Goal: Contribute content: Add original content to the website for others to see

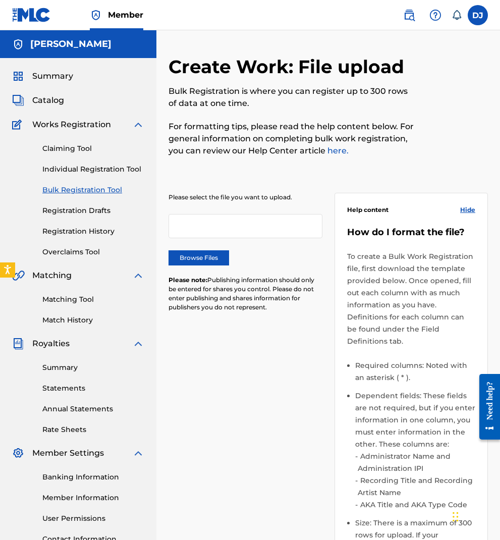
click at [231, 222] on div at bounding box center [246, 226] width 154 height 24
click at [202, 257] on label "Browse Files" at bounding box center [199, 257] width 61 height 15
click at [0, 0] on input "Browse Files" at bounding box center [0, 0] width 0 height 0
click at [198, 256] on label "Browse Files" at bounding box center [199, 257] width 61 height 15
click at [0, 0] on input "Browse Files" at bounding box center [0, 0] width 0 height 0
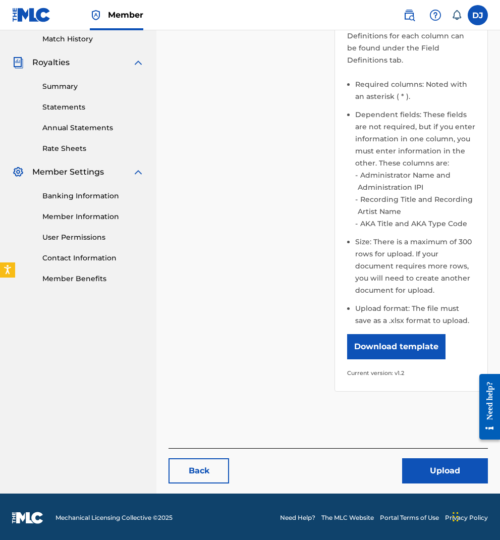
scroll to position [283, 0]
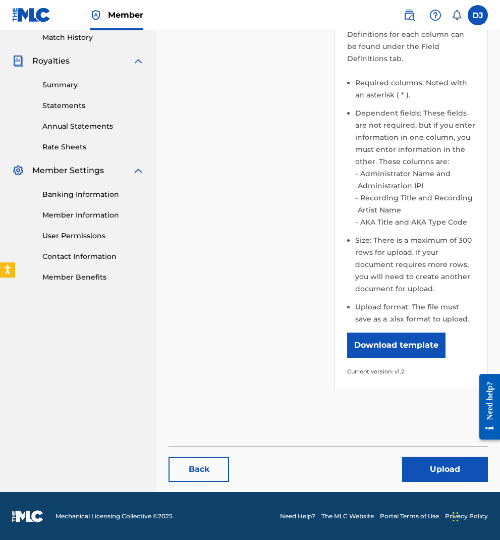
click at [437, 463] on button "Upload" at bounding box center [445, 469] width 86 height 25
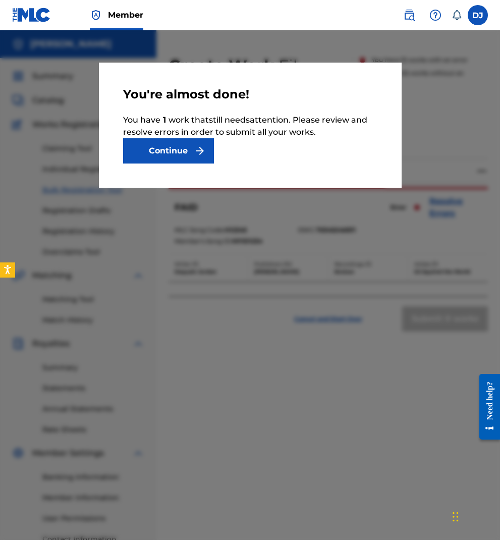
click at [181, 156] on button "Continue" at bounding box center [168, 150] width 91 height 25
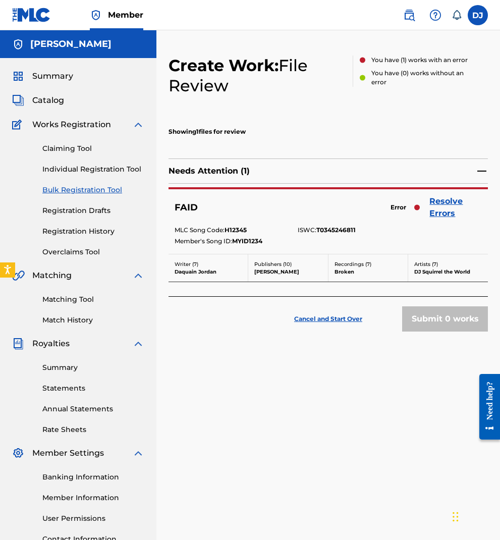
click at [444, 202] on link "Resolve Errors" at bounding box center [456, 207] width 53 height 24
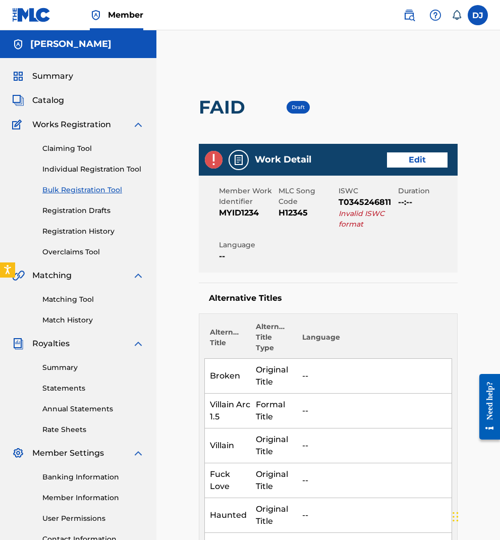
click at [404, 165] on link "Edit" at bounding box center [417, 160] width 61 height 15
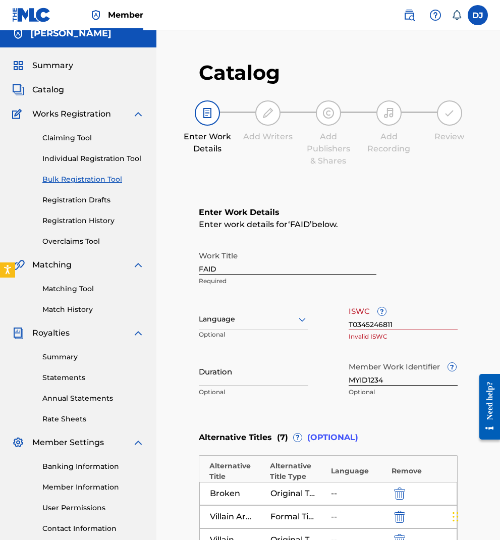
scroll to position [85, 0]
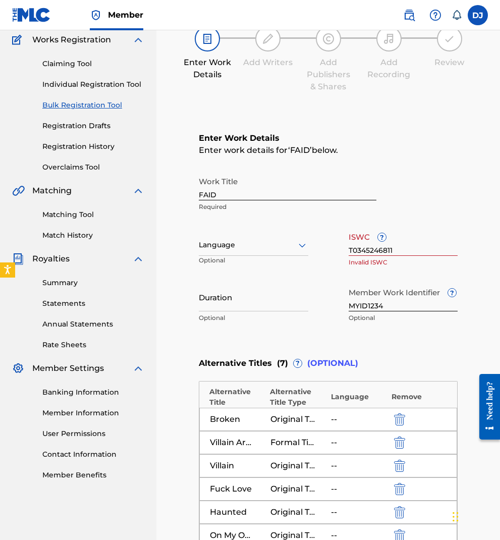
click at [272, 244] on div at bounding box center [254, 245] width 110 height 13
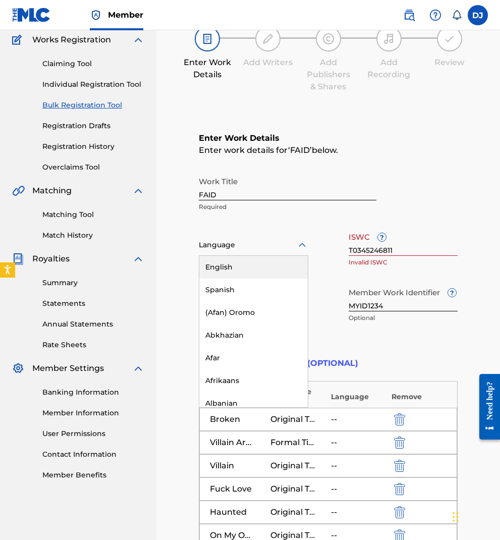
click at [265, 262] on div "English" at bounding box center [253, 267] width 109 height 23
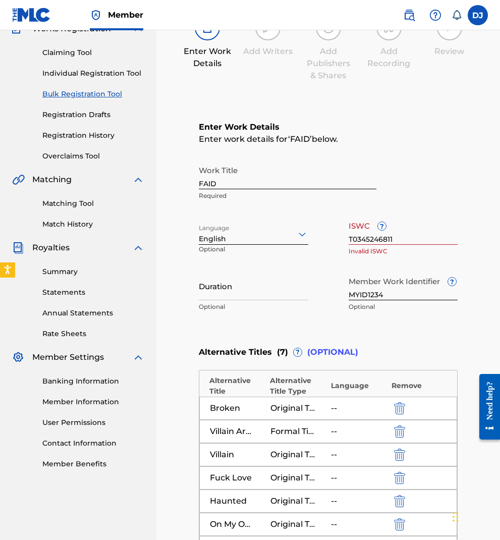
scroll to position [120, 0]
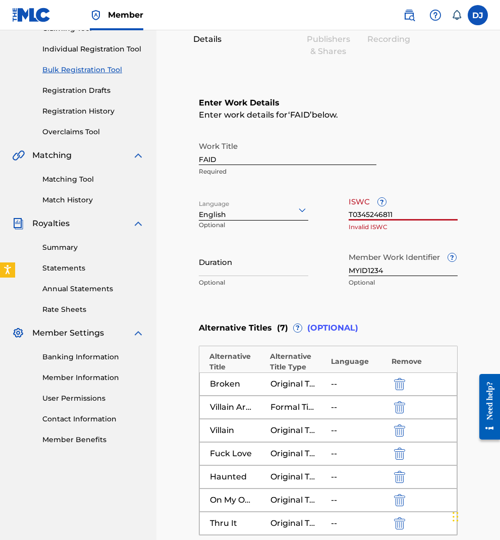
click at [404, 214] on input "T0345246811" at bounding box center [404, 206] width 110 height 29
type input "T"
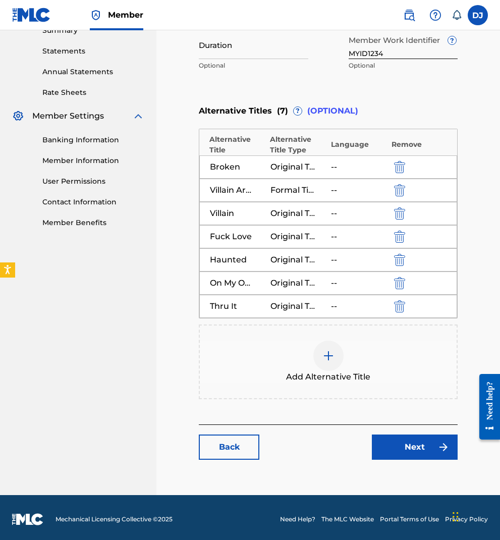
click at [427, 437] on link "Next" at bounding box center [415, 447] width 86 height 25
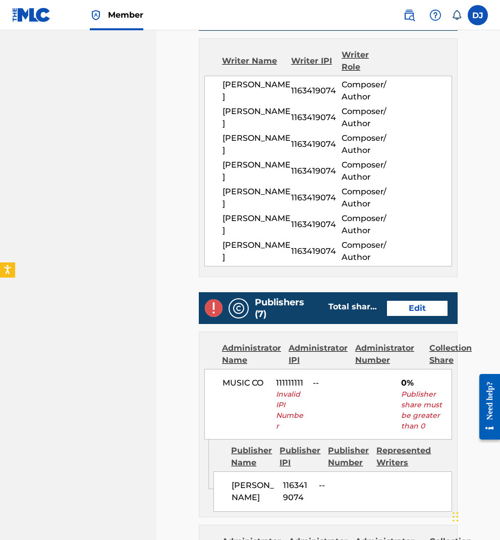
scroll to position [668, 0]
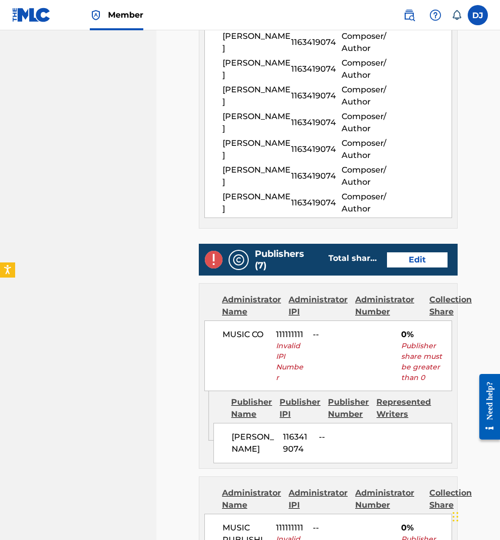
click at [415, 259] on link "Edit" at bounding box center [417, 259] width 61 height 15
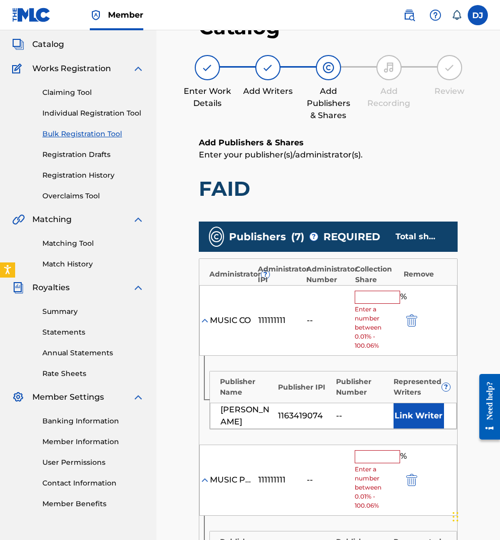
scroll to position [114, 0]
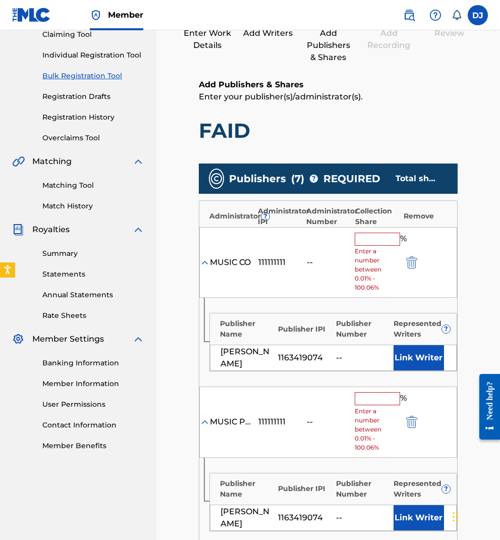
click at [372, 240] on input "text" at bounding box center [377, 239] width 45 height 13
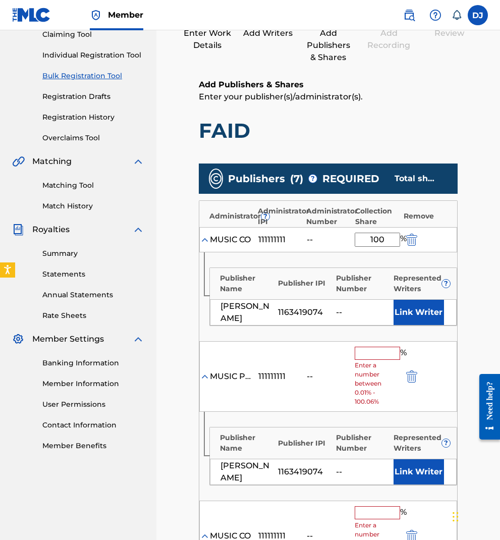
type input "100"
click at [360, 351] on input "text" at bounding box center [377, 353] width 45 height 13
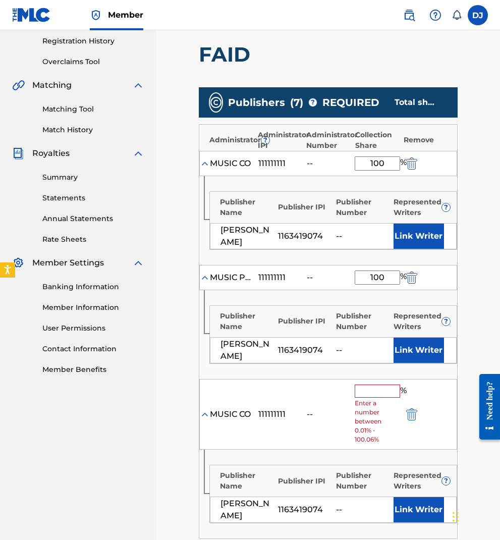
scroll to position [369, 0]
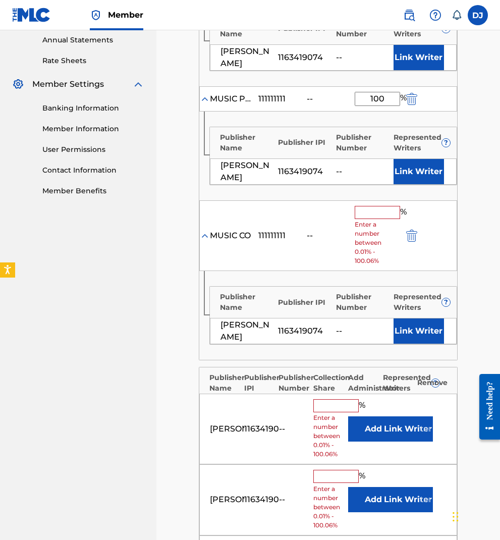
type input "100"
click at [205, 231] on img at bounding box center [205, 236] width 10 height 10
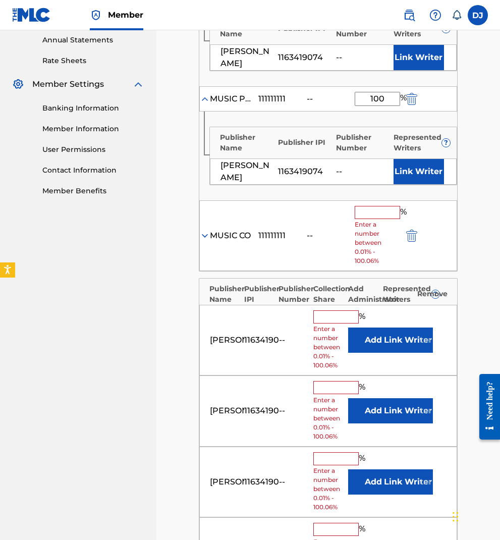
click at [205, 231] on img at bounding box center [205, 236] width 10 height 10
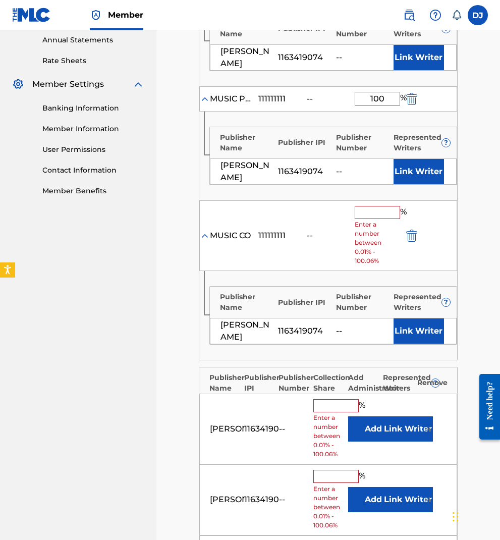
click at [205, 231] on img at bounding box center [205, 236] width 10 height 10
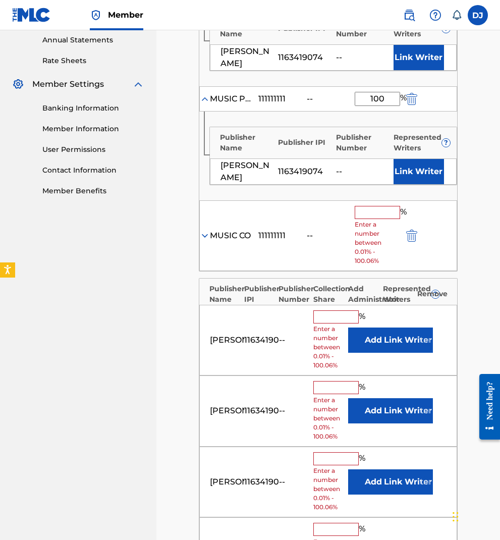
click at [374, 209] on input "text" at bounding box center [377, 212] width 45 height 13
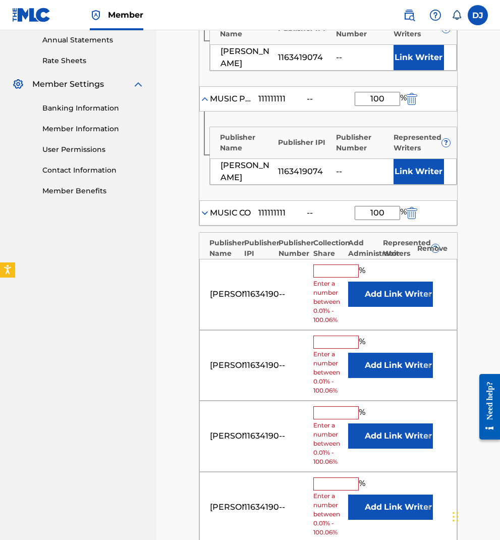
type input "100"
click at [336, 265] on input "text" at bounding box center [336, 271] width 45 height 13
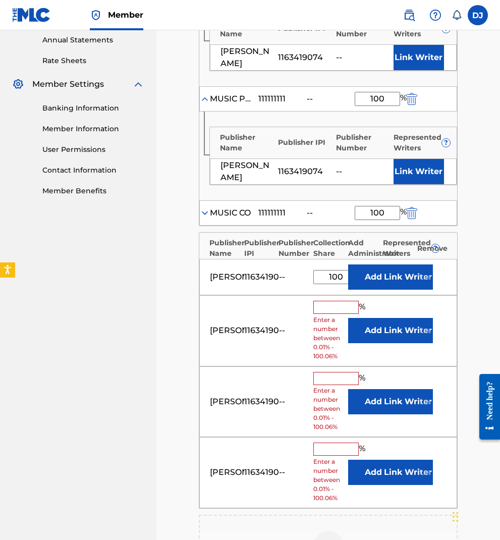
type input "100"
click at [340, 301] on input "text" at bounding box center [336, 307] width 45 height 13
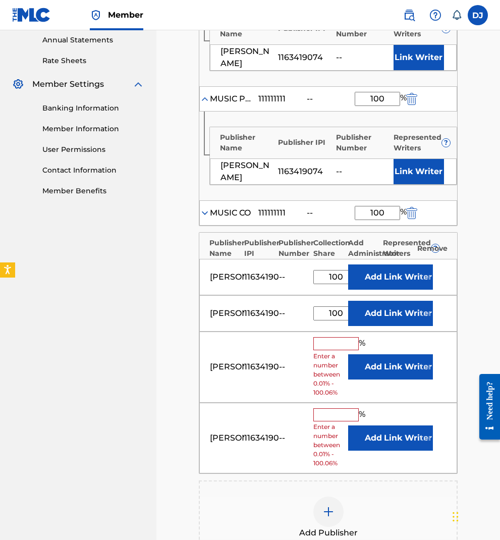
type input "100"
click at [327, 337] on input "text" at bounding box center [336, 343] width 45 height 13
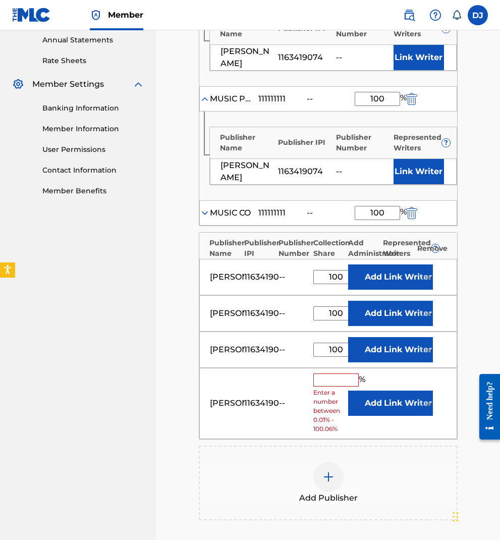
type input "100"
click at [324, 374] on input "text" at bounding box center [336, 380] width 45 height 13
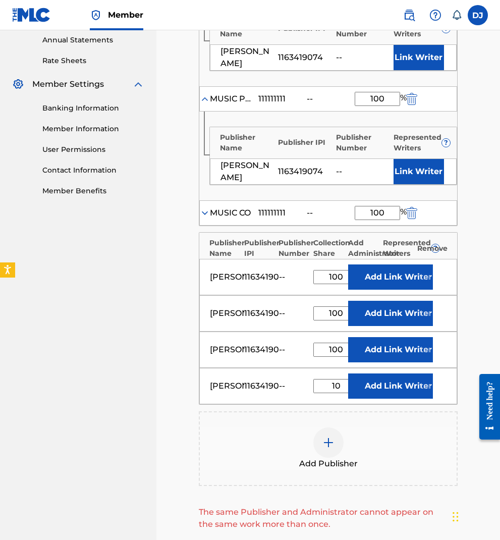
type input "100"
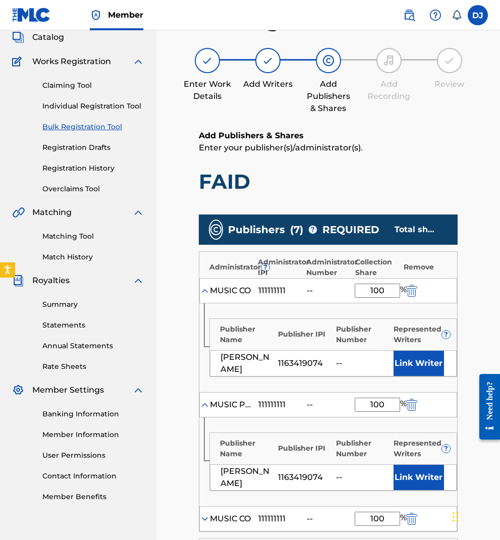
scroll to position [65, 0]
